Goal: Navigation & Orientation: Find specific page/section

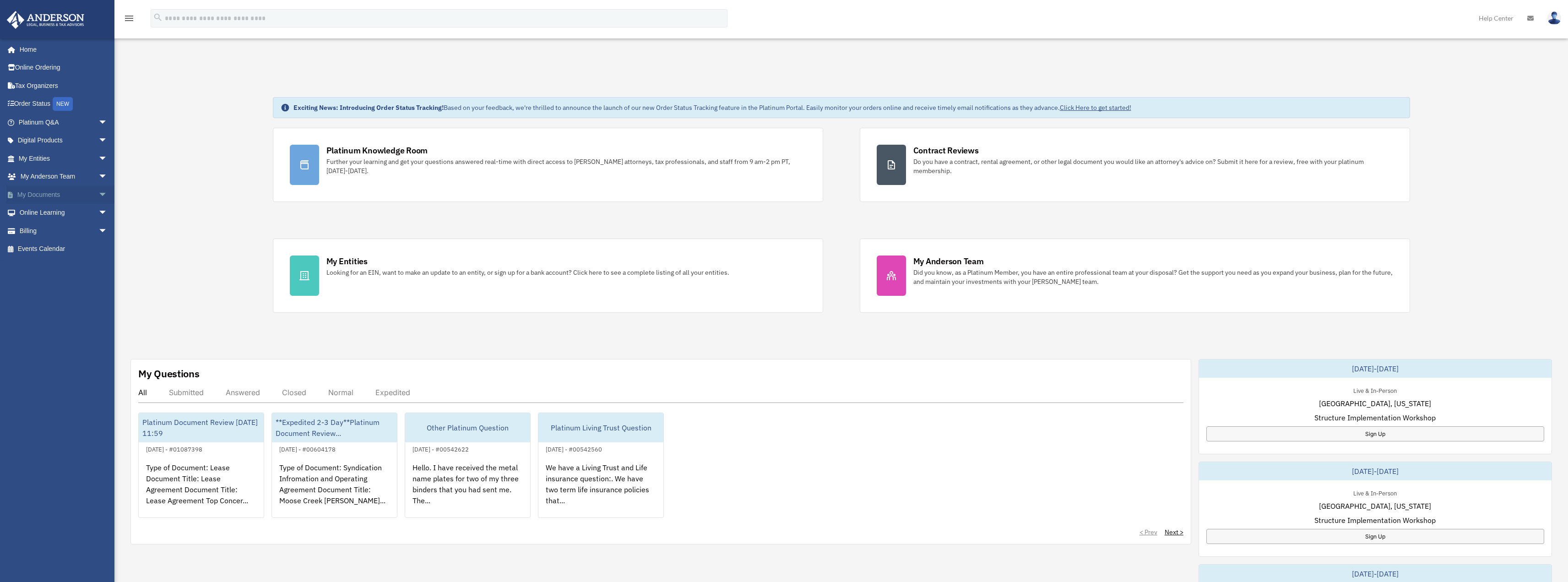
click at [99, 194] on span "arrow_drop_down" at bounding box center [108, 195] width 18 height 19
click at [54, 208] on link "Box" at bounding box center [67, 213] width 108 height 18
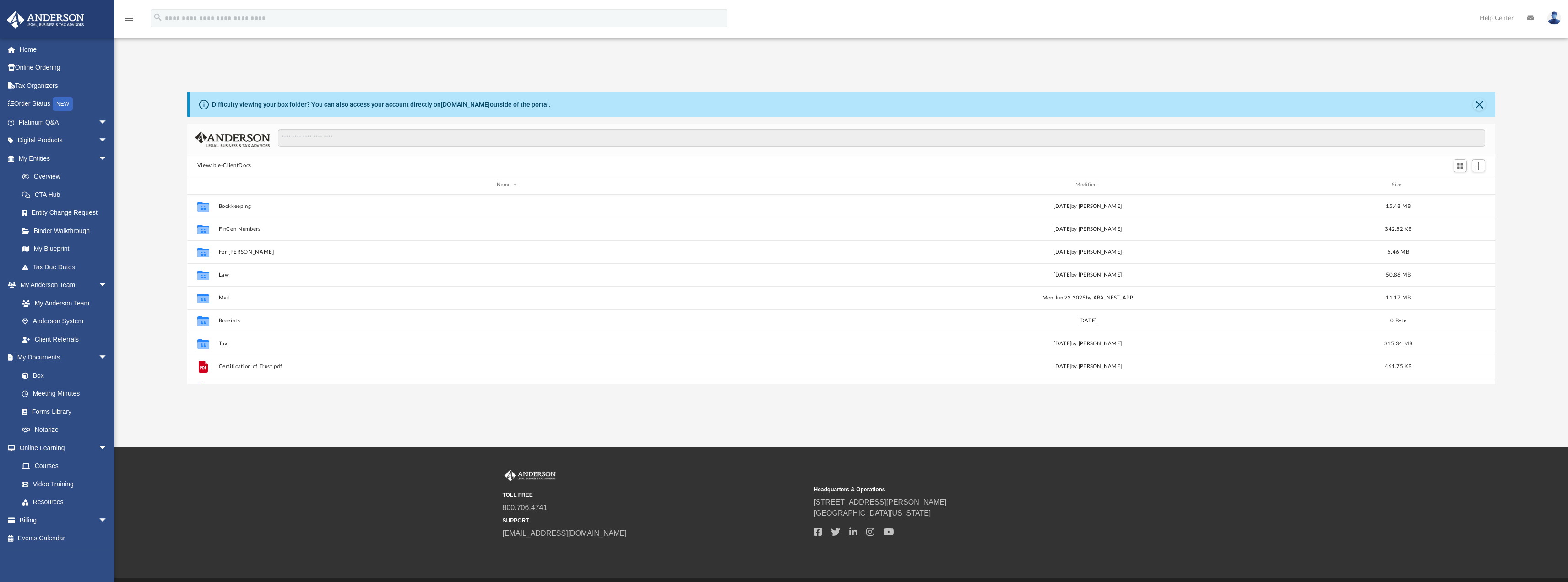
scroll to position [202, 1301]
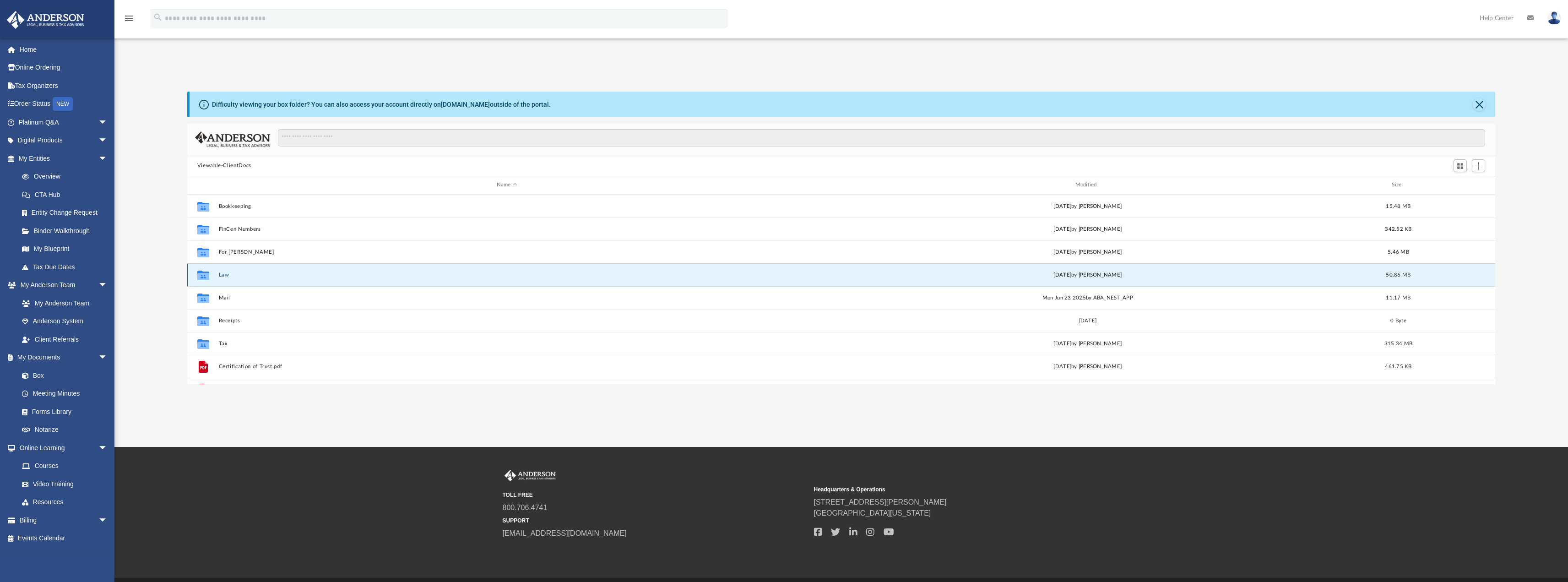
click at [221, 275] on button "Law" at bounding box center [507, 275] width 577 height 6
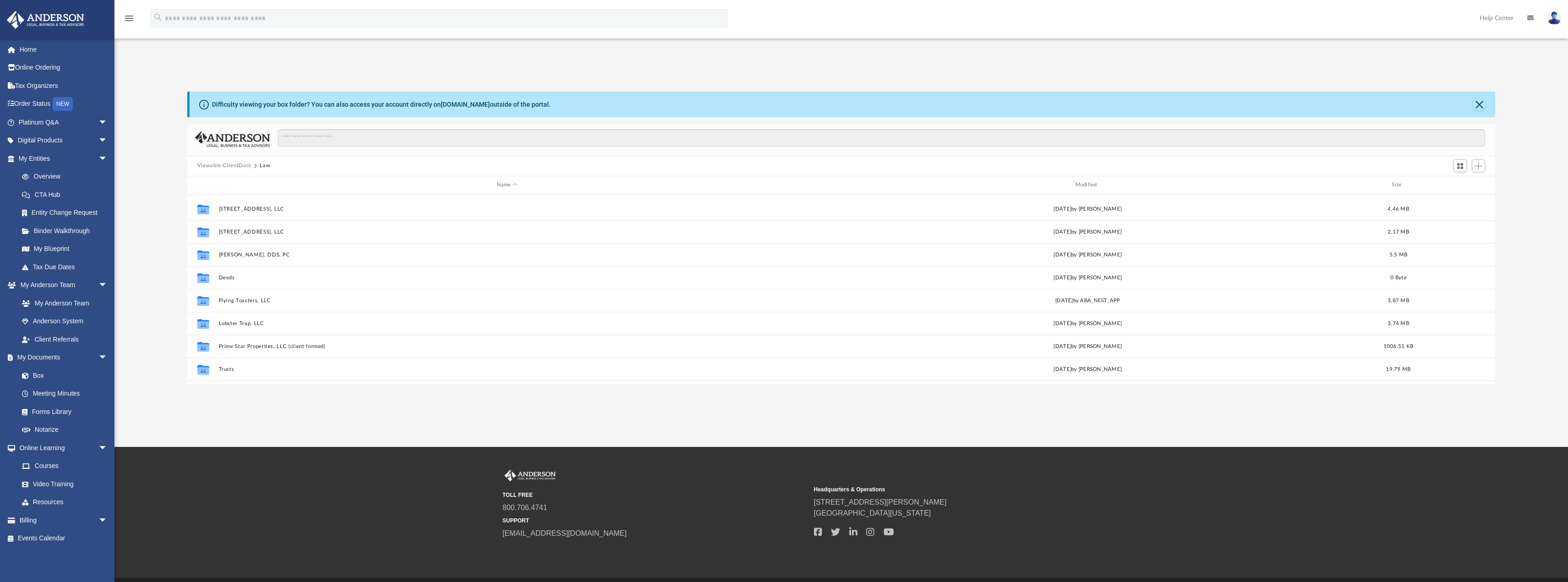
scroll to position [85, 0]
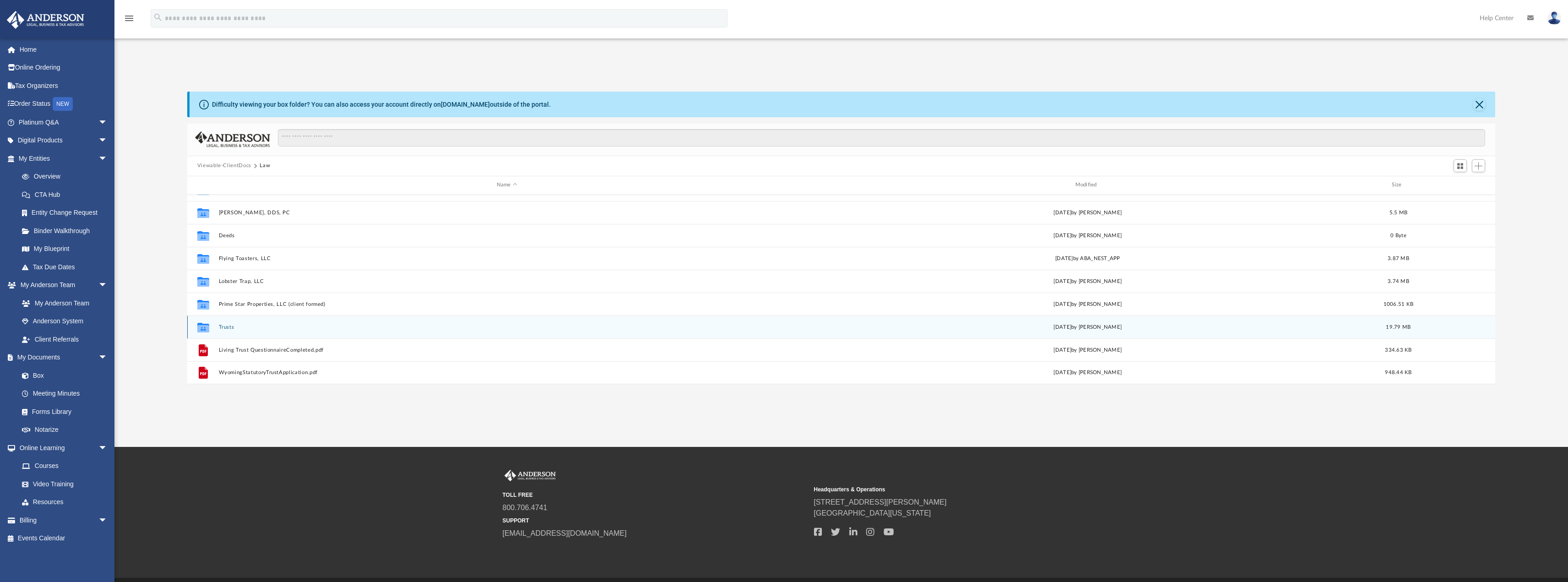
click at [226, 324] on button "Trusts" at bounding box center [507, 327] width 577 height 6
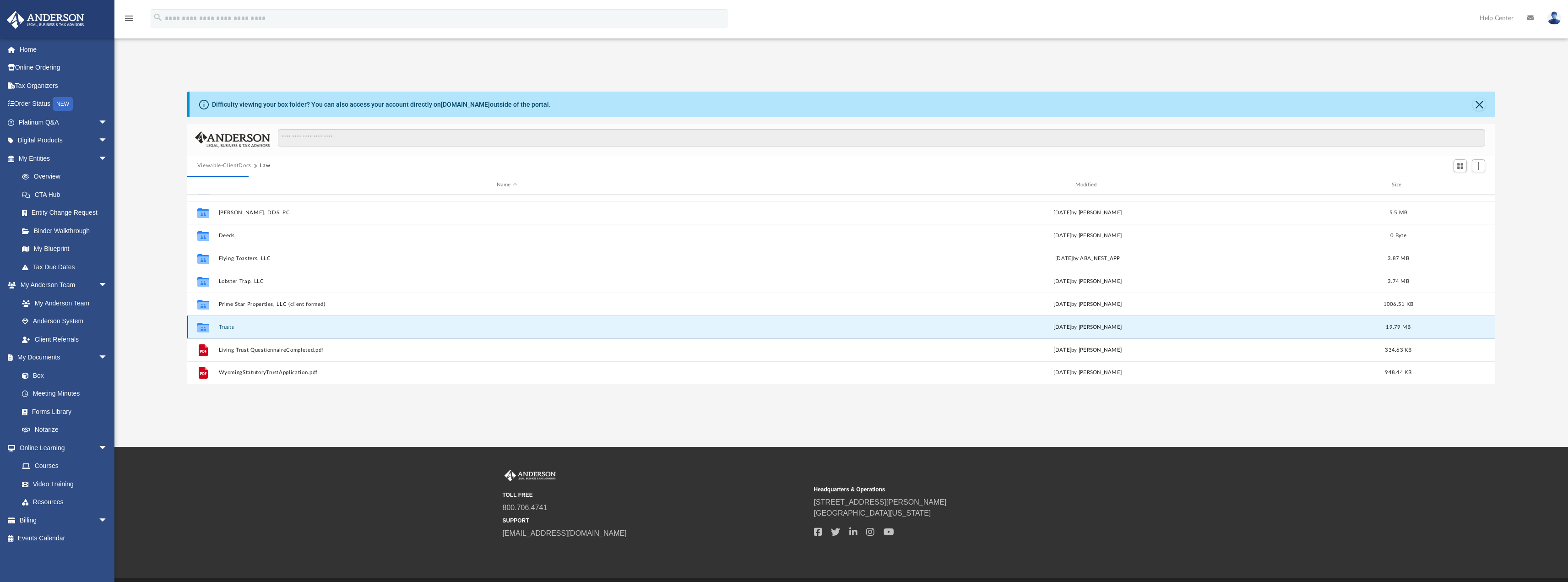
scroll to position [0, 0]
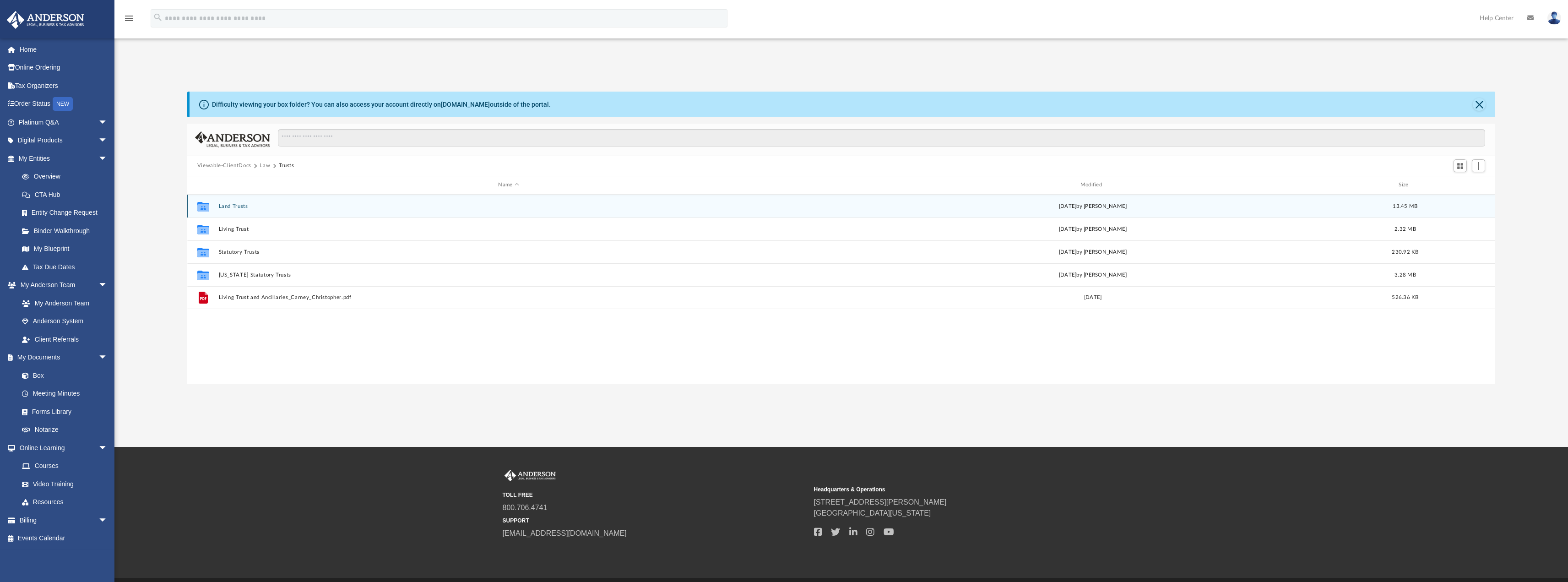
click at [237, 206] on button "Land Trusts" at bounding box center [508, 206] width 580 height 6
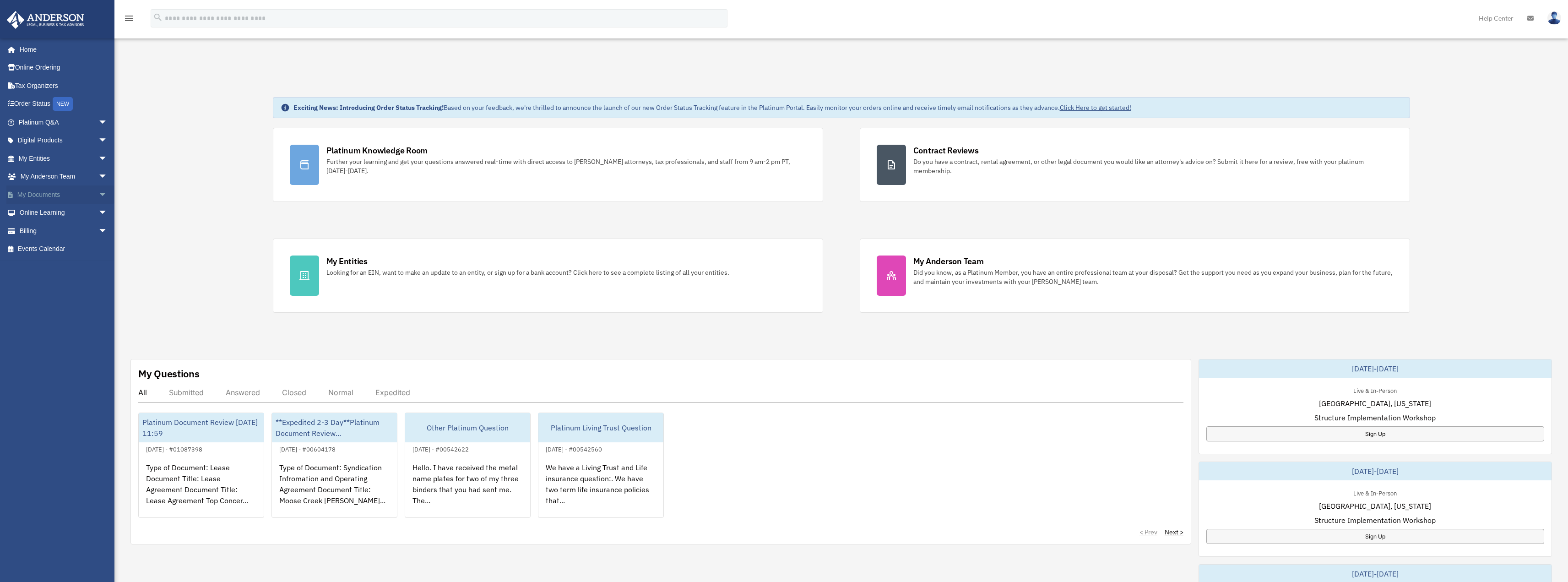
click at [99, 192] on span "arrow_drop_down" at bounding box center [108, 195] width 18 height 19
click at [60, 208] on link "Box" at bounding box center [67, 213] width 108 height 18
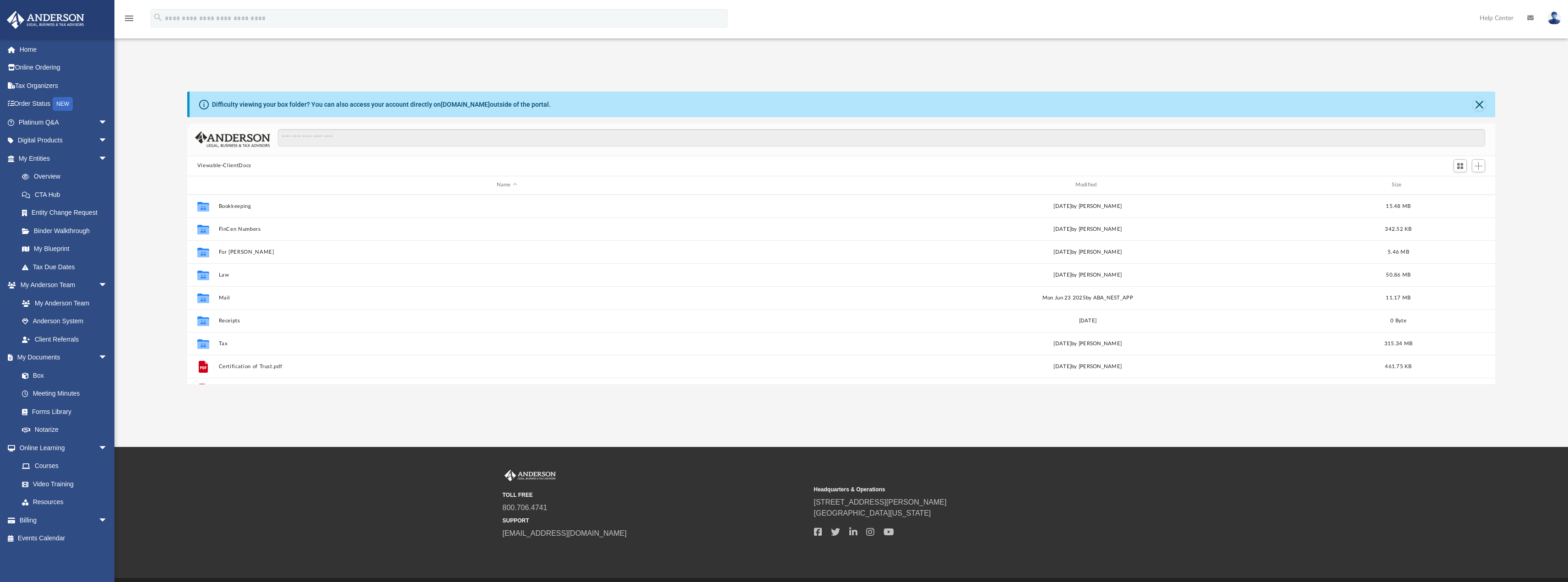
scroll to position [202, 1301]
